Goal: Transaction & Acquisition: Purchase product/service

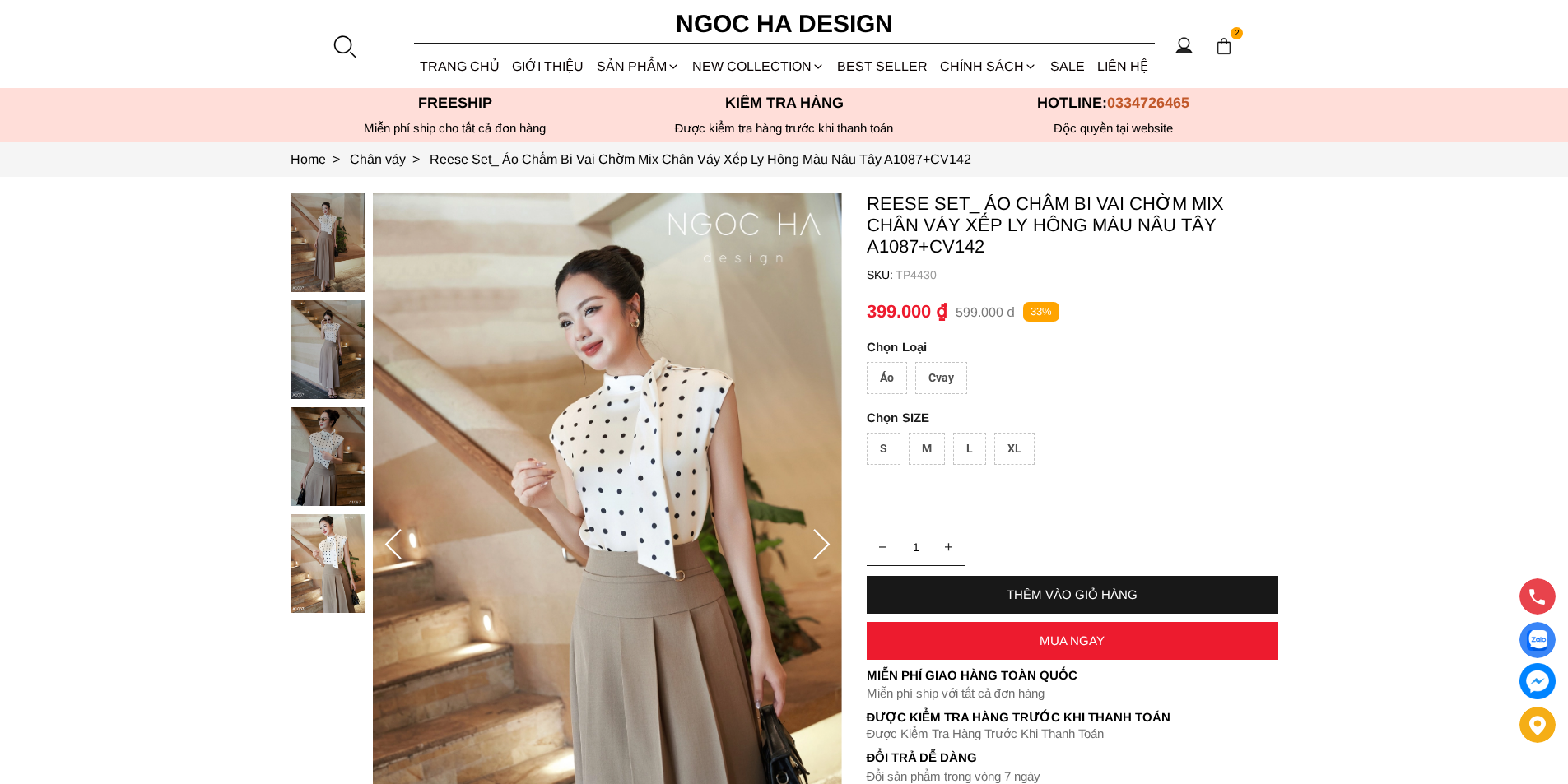
click at [340, 40] on div at bounding box center [344, 46] width 25 height 25
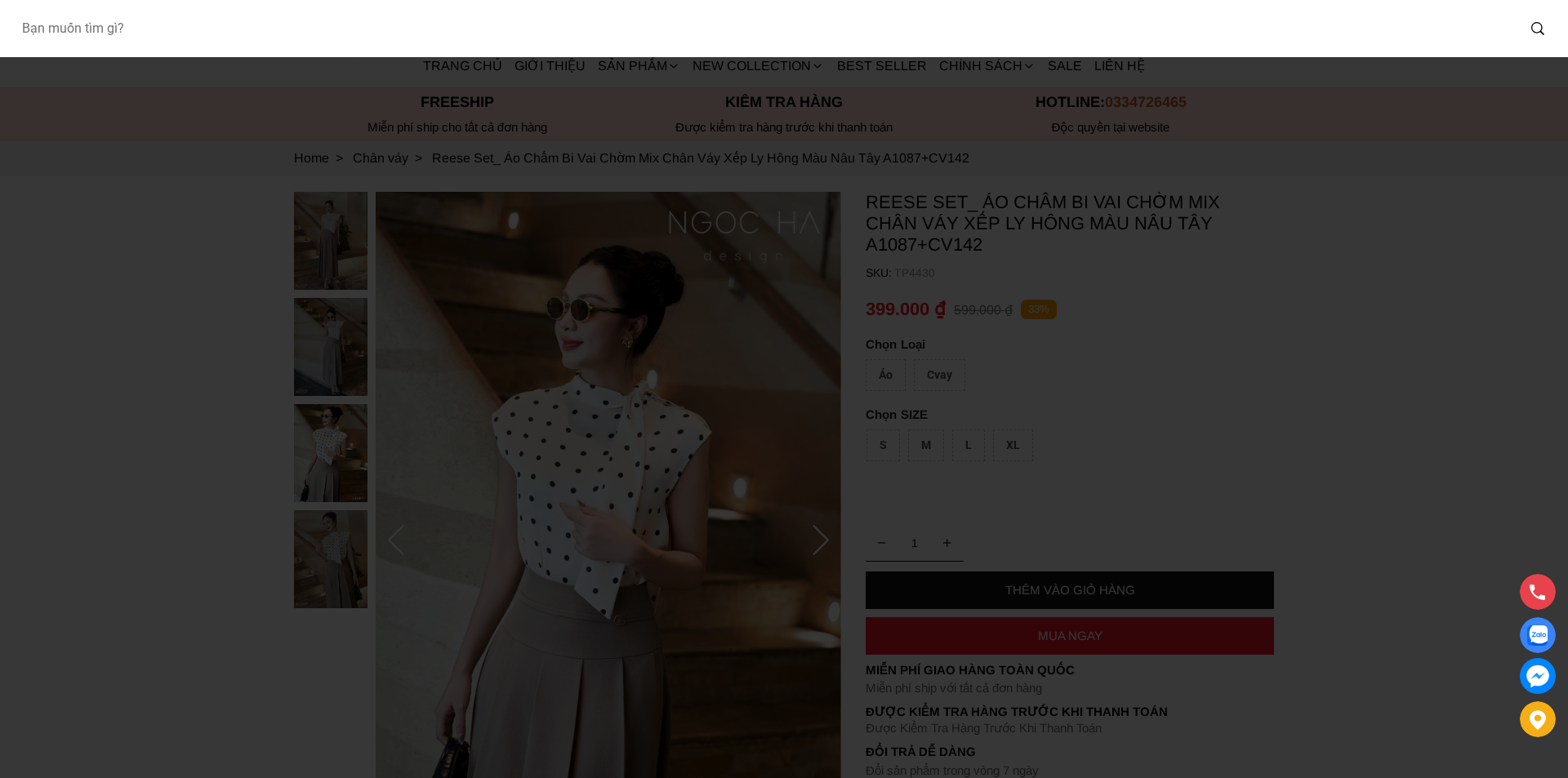
click at [324, 41] on input "Input search Bạn muốn tìm gì?" at bounding box center [761, 28] width 1508 height 38
type input "BJ142"
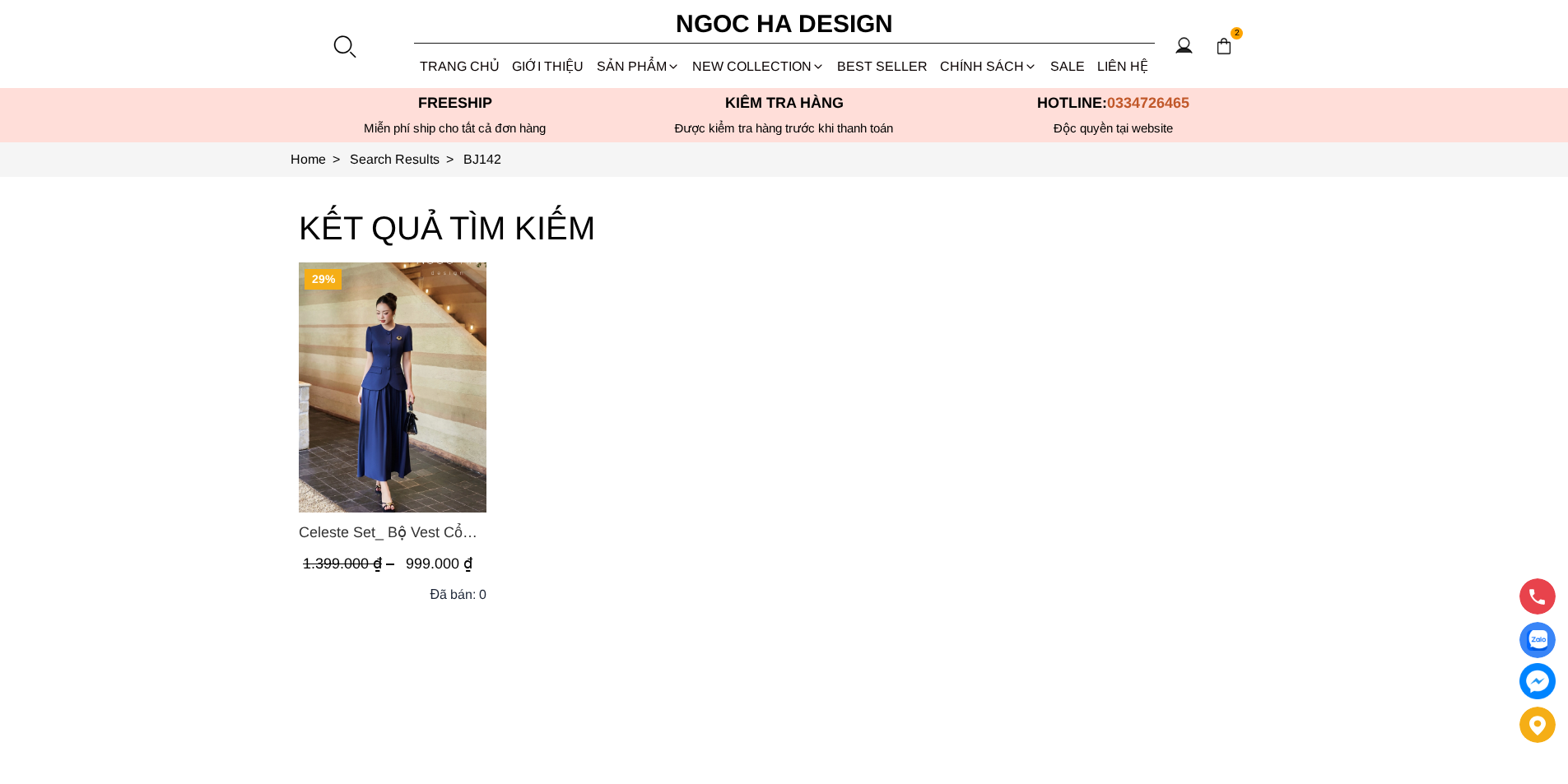
click at [407, 348] on img "Product image - Celeste Set_ Bộ Vest Cổ Tròn Chân Váy Nhún Xòe Màu Xanh Bò BJ142" at bounding box center [392, 388] width 188 height 250
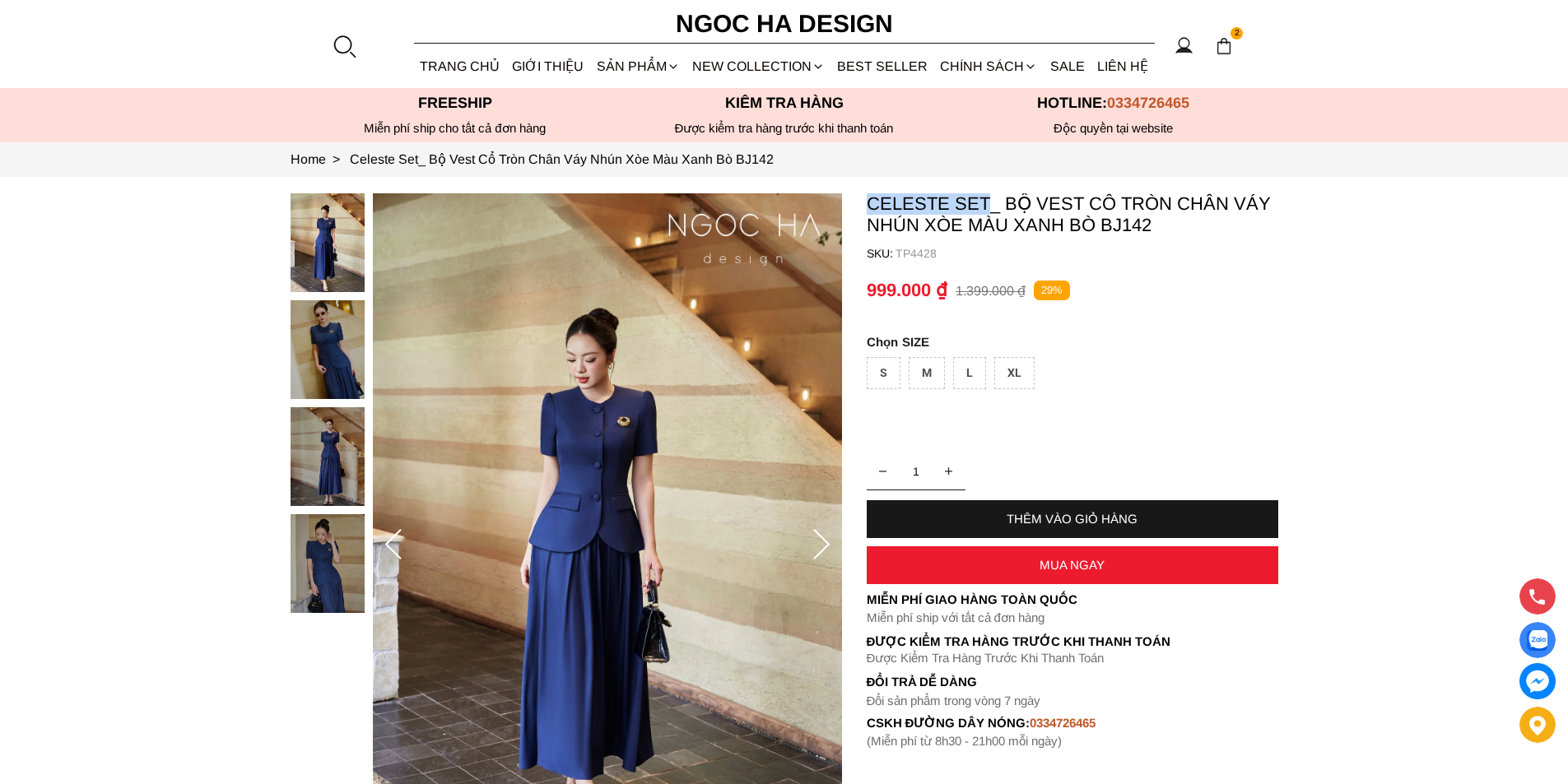
copy p "Celeste Set"
drag, startPoint x: 860, startPoint y: 196, endPoint x: 984, endPoint y: 190, distance: 124.1
click at [984, 190] on section "Celeste Set_ Bộ Vest Cổ Tròn Chân Váy Nhún Xòe Màu Xanh Bò BJ142 SKU: TP4428 1 …" at bounding box center [784, 545] width 1568 height 736
